Goal: Information Seeking & Learning: Find specific fact

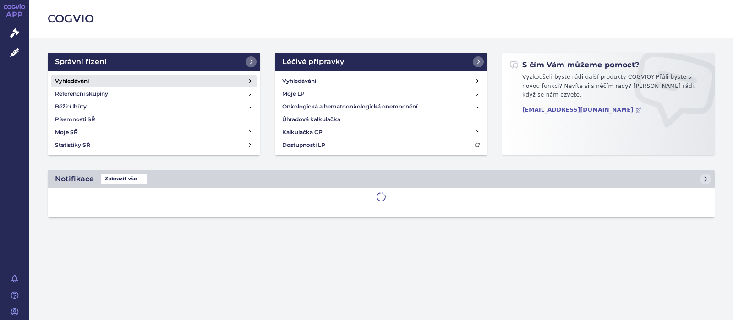
click at [79, 75] on link "Vyhledávání" at bounding box center [153, 81] width 205 height 13
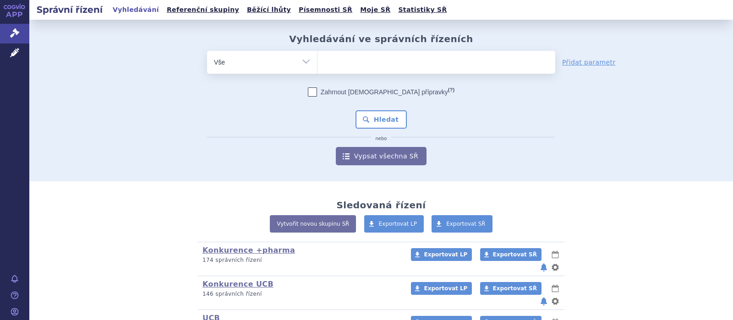
click at [361, 66] on ul at bounding box center [436, 60] width 238 height 19
click at [317, 66] on select at bounding box center [317, 61] width 0 height 23
type input "bi"
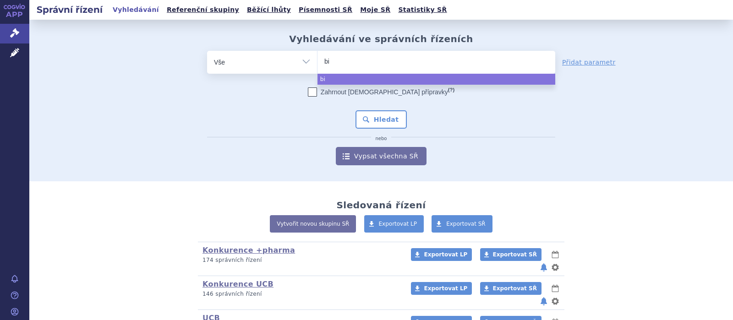
type input "bim"
type input "bimze"
type input "bimzel"
type input "bimzelx"
select select "bimzelx"
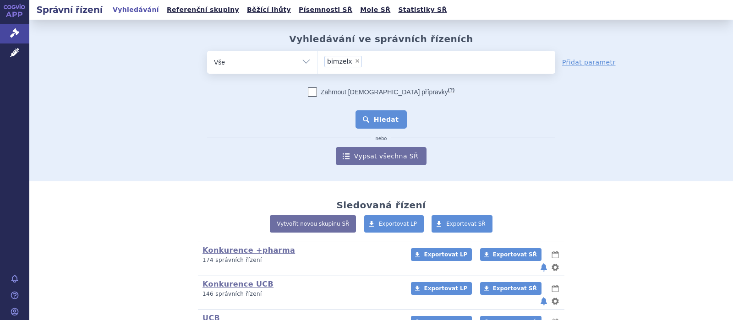
click at [381, 116] on button "Hledat" at bounding box center [381, 119] width 52 height 18
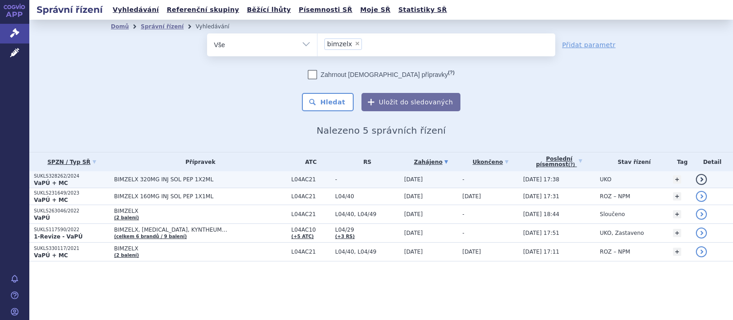
click at [171, 180] on span "BIMZELX 320MG INJ SOL PEP 1X2ML" at bounding box center [200, 179] width 173 height 6
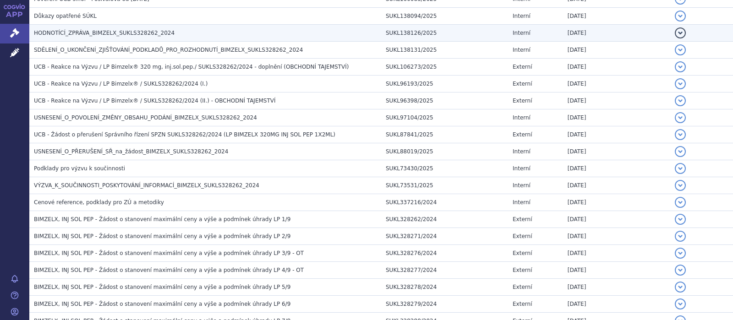
scroll to position [476, 0]
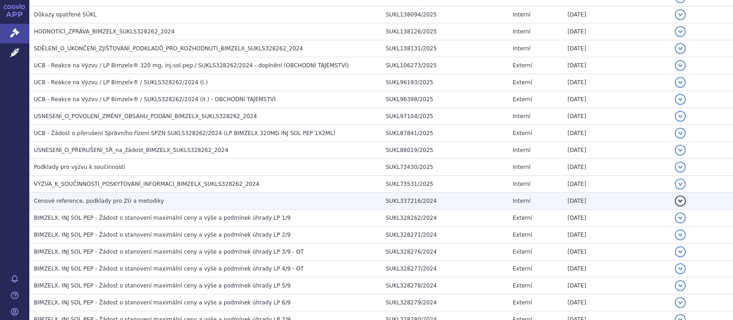
click at [118, 198] on span "Cenové reference, podklady pro ZÚ a metodiky" at bounding box center [99, 201] width 130 height 6
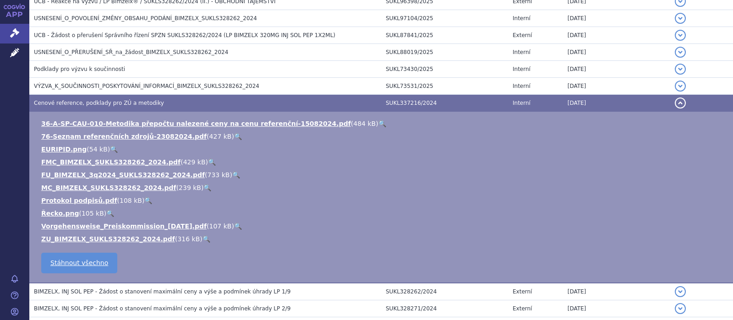
scroll to position [595, 0]
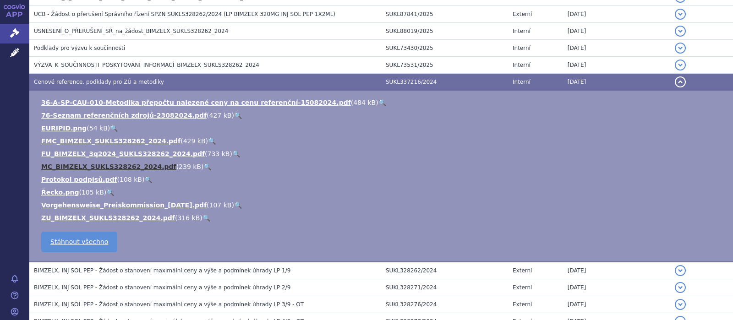
click at [81, 166] on link "MC_BIMZELX_SUKLS328262_2024.pdf" at bounding box center [108, 166] width 135 height 7
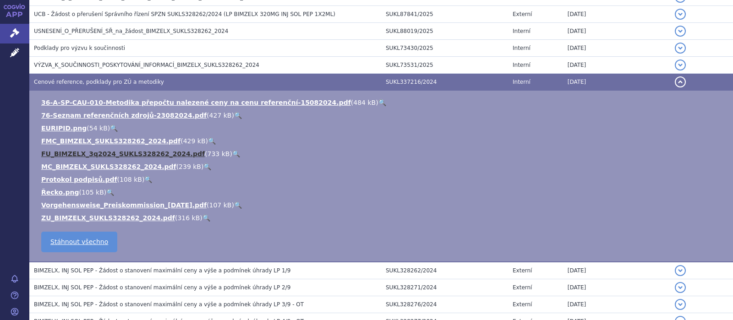
click at [71, 152] on link "FU_BIMZELX_3q2024_SUKLS328262_2024.pdf" at bounding box center [122, 153] width 163 height 7
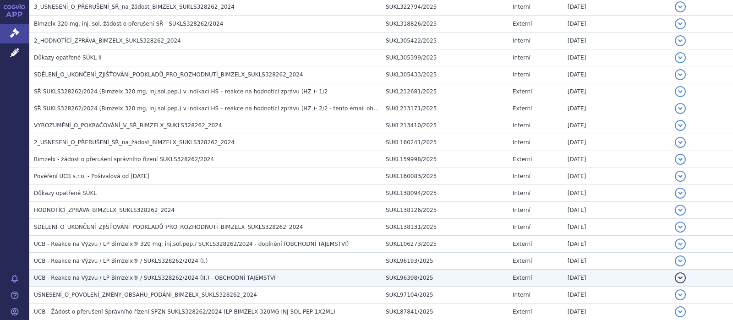
scroll to position [0, 0]
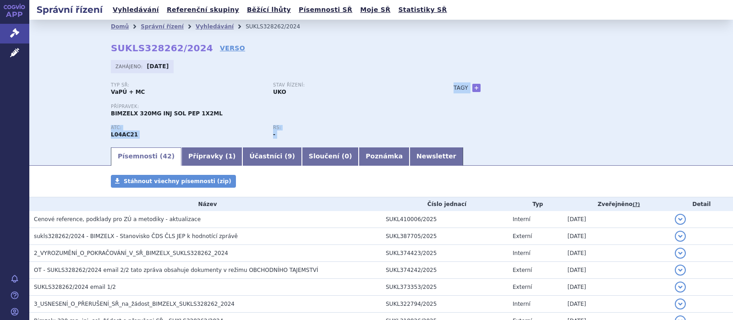
drag, startPoint x: 211, startPoint y: 112, endPoint x: 139, endPoint y: 124, distance: 72.9
click at [108, 111] on div "Domů Správní řízení Vyhledávání SUKLS328262/2024 SUKLS328262/2024 VERSO Zahájen…" at bounding box center [380, 89] width 577 height 113
click at [213, 117] on div "Přípravek: BIMZELX 320MG INJ SOL PEP 1X2ML" at bounding box center [273, 111] width 324 height 14
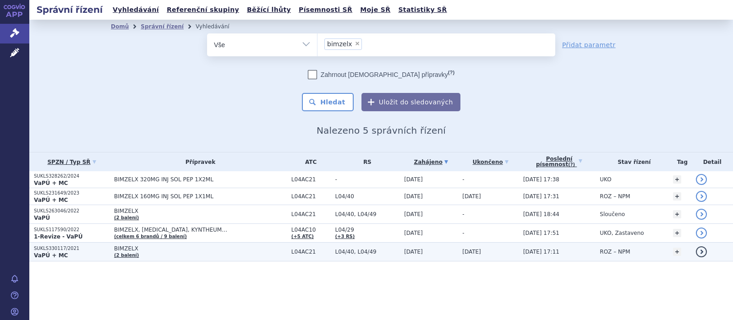
click at [129, 248] on span "BIMZELX" at bounding box center [200, 248] width 173 height 6
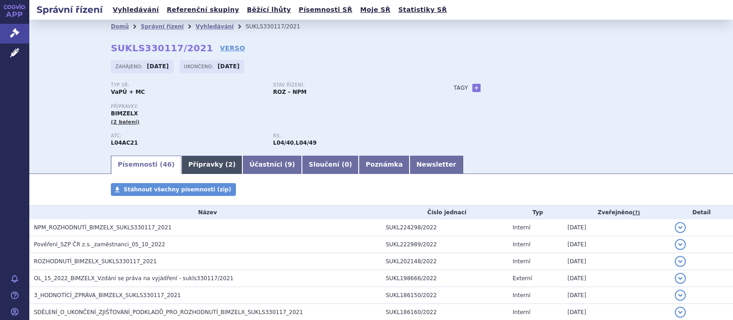
click at [201, 159] on link "Přípravky ( 2 )" at bounding box center [211, 165] width 61 height 18
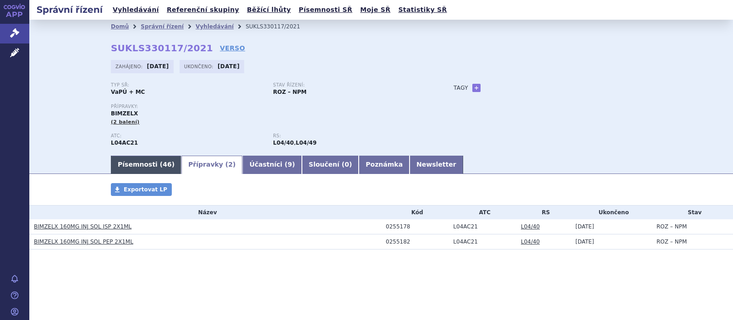
click at [134, 165] on link "Písemnosti ( 46 )" at bounding box center [146, 165] width 71 height 18
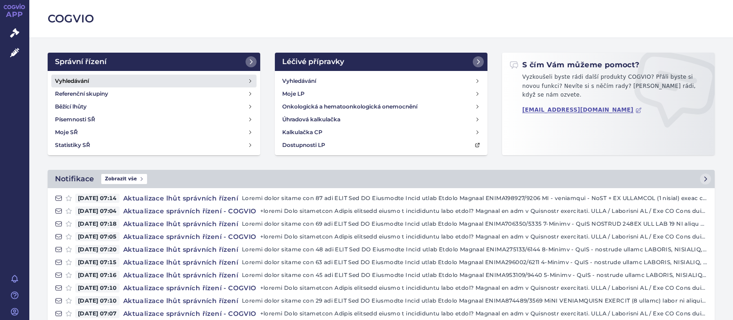
click at [80, 78] on h4 "Vyhledávání" at bounding box center [72, 80] width 34 height 9
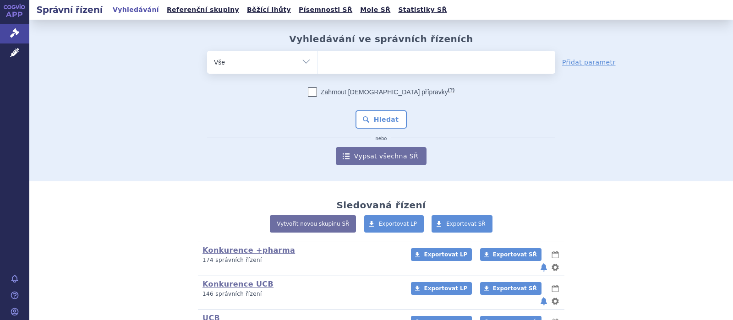
click at [349, 72] on span at bounding box center [436, 62] width 238 height 23
click at [317, 72] on select at bounding box center [317, 61] width 0 height 23
select select "164854"
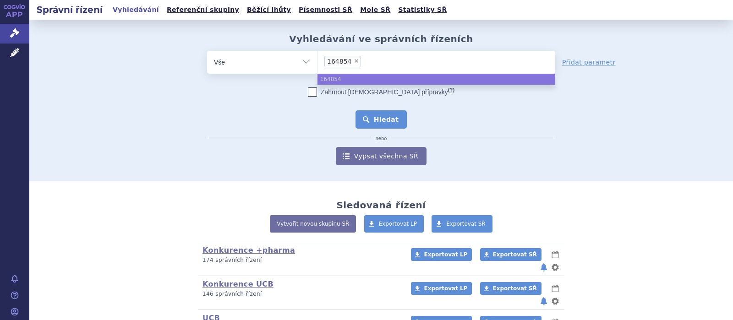
click at [380, 119] on button "Hledat" at bounding box center [381, 119] width 52 height 18
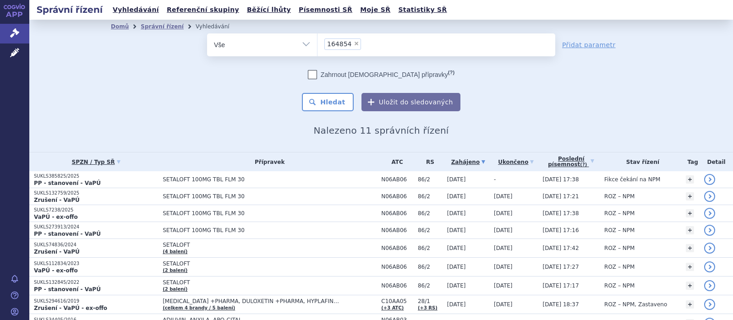
click at [356, 45] on li "× 164854" at bounding box center [342, 43] width 37 height 11
click at [317, 45] on select "164854" at bounding box center [317, 44] width 0 height 23
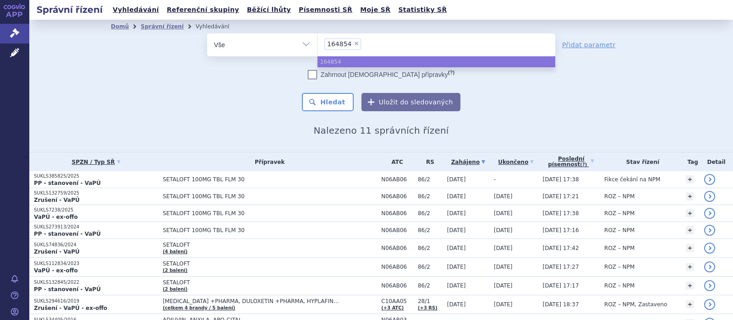
click at [354, 45] on span "×" at bounding box center [355, 43] width 5 height 5
click at [317, 45] on select "164854" at bounding box center [317, 44] width 0 height 23
select select
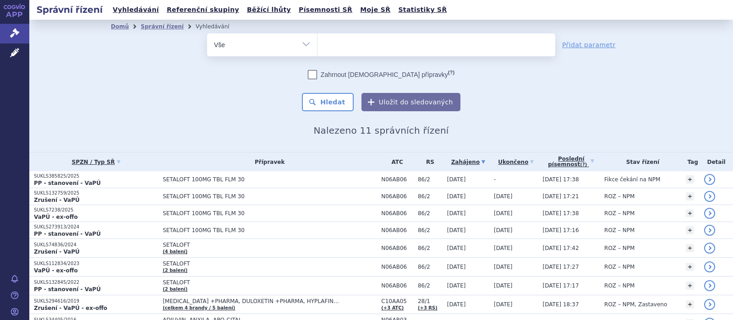
select select "200872"
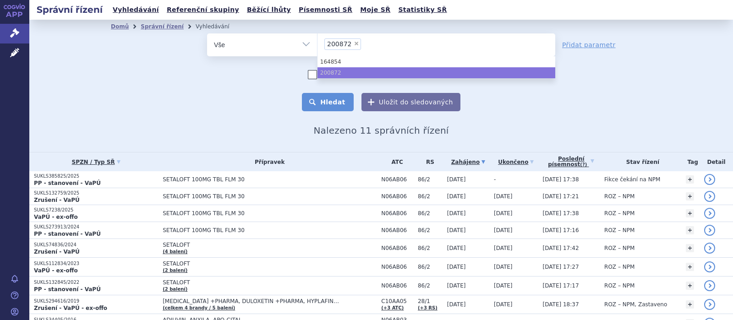
click at [332, 100] on button "Hledat" at bounding box center [328, 102] width 52 height 18
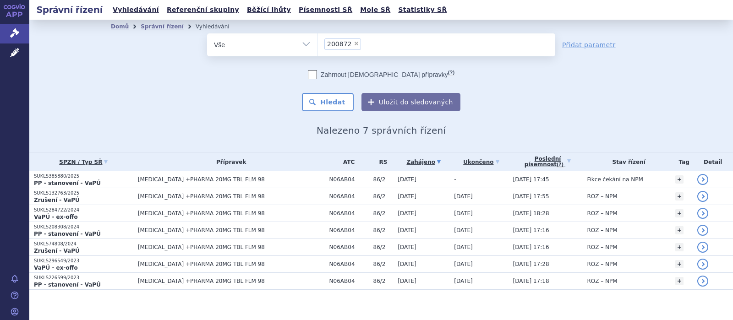
click at [353, 43] on span "×" at bounding box center [355, 43] width 5 height 5
click at [317, 43] on select "200872" at bounding box center [317, 44] width 0 height 23
select select
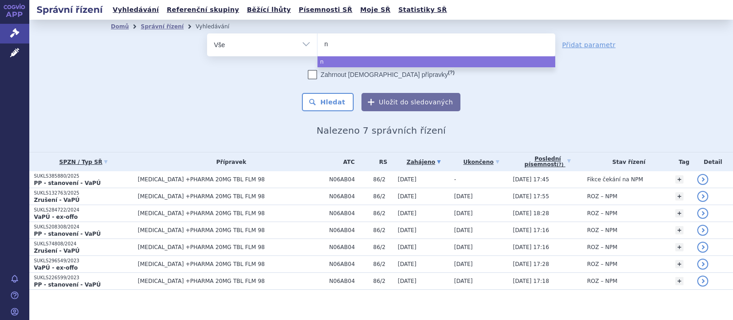
type input "no"
type input "nor"
type input "norop"
type input "noropl"
type input "norople"
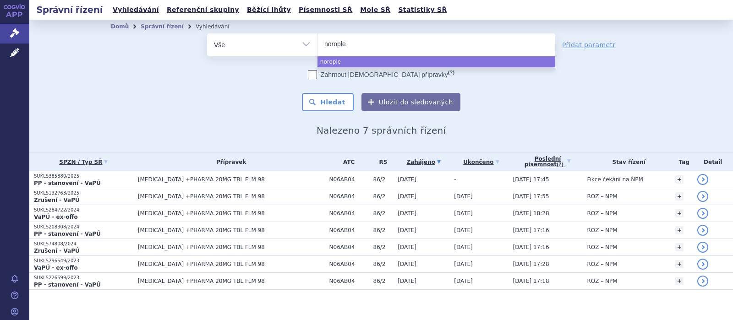
type input "noroplex"
select select "noroplex"
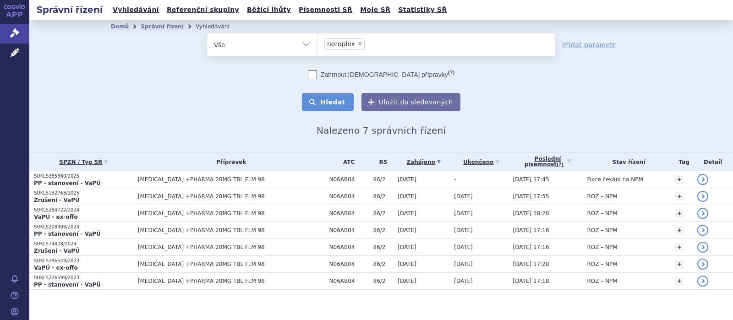
click at [331, 103] on button "Hledat" at bounding box center [328, 102] width 52 height 18
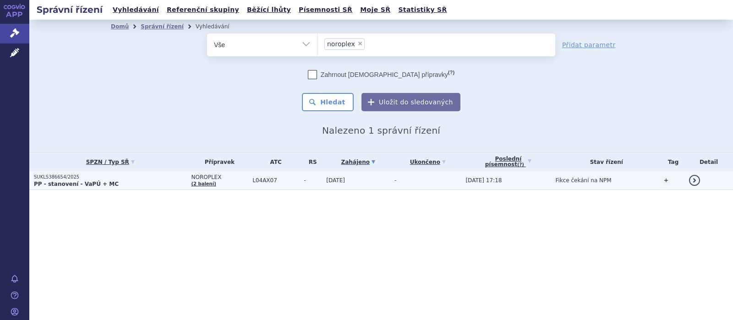
click at [201, 177] on span "NOROPLEX" at bounding box center [219, 177] width 57 height 6
